Goal: Find specific page/section: Find specific page/section

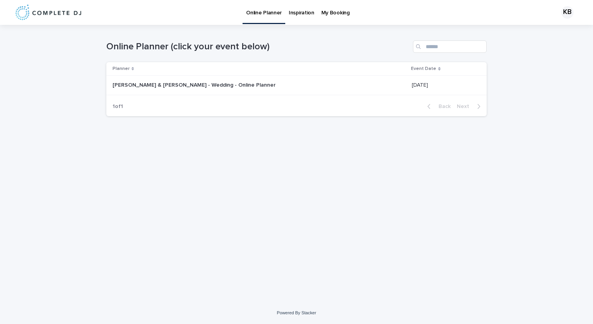
click at [266, 17] on link "Online Planner" at bounding box center [263, 11] width 43 height 23
click at [449, 179] on div "Loading... Saving… Loading... Saving… Online Planner (click your event below) P…" at bounding box center [296, 153] width 388 height 257
click at [255, 10] on p "Online Planner" at bounding box center [264, 8] width 36 height 16
click at [54, 13] on img at bounding box center [49, 13] width 66 height 16
